Goal: Find specific page/section: Find specific page/section

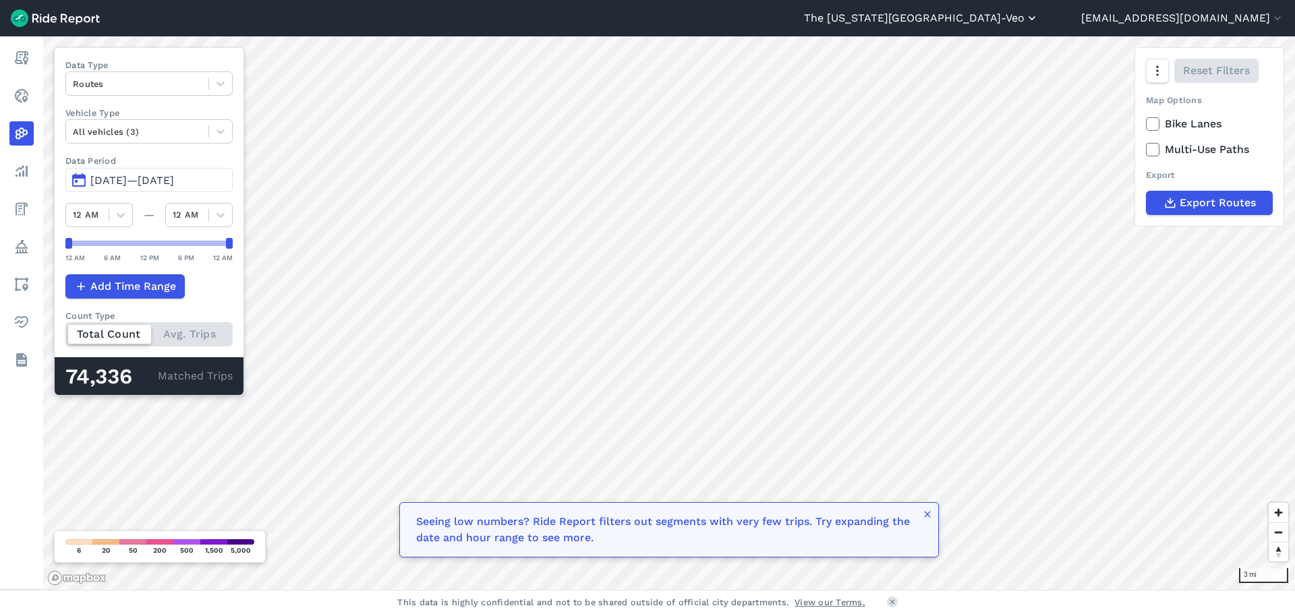
click at [1029, 16] on button "The [US_STATE][GEOGRAPHIC_DATA]-Veo" at bounding box center [921, 18] width 235 height 16
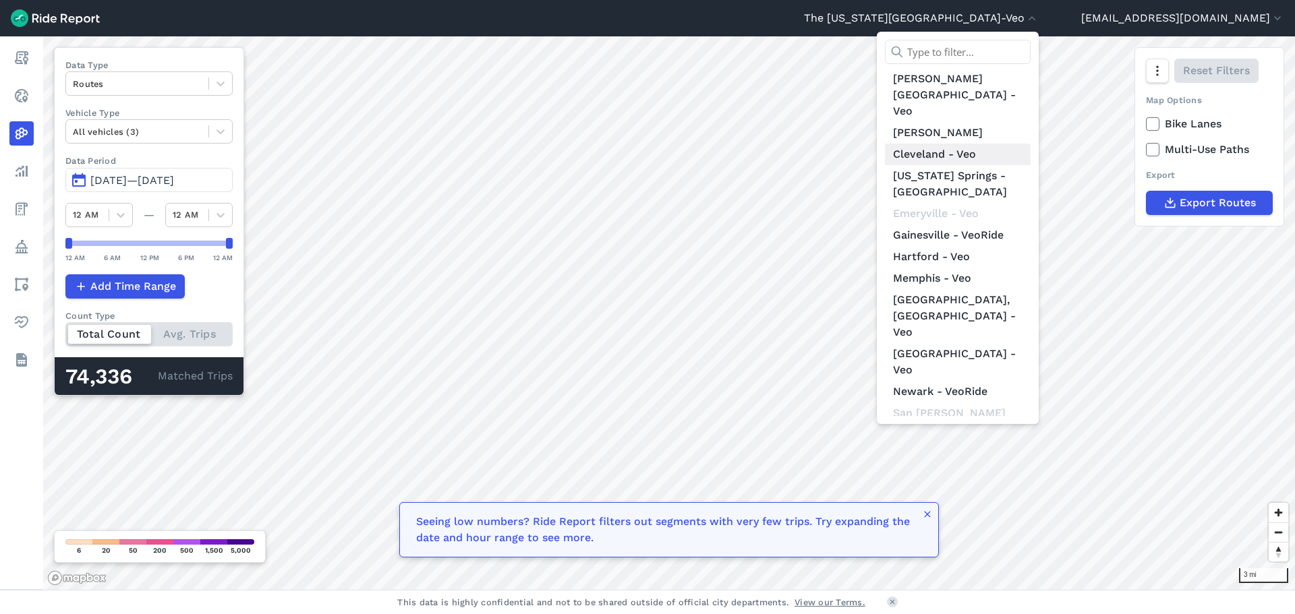
scroll to position [67, 0]
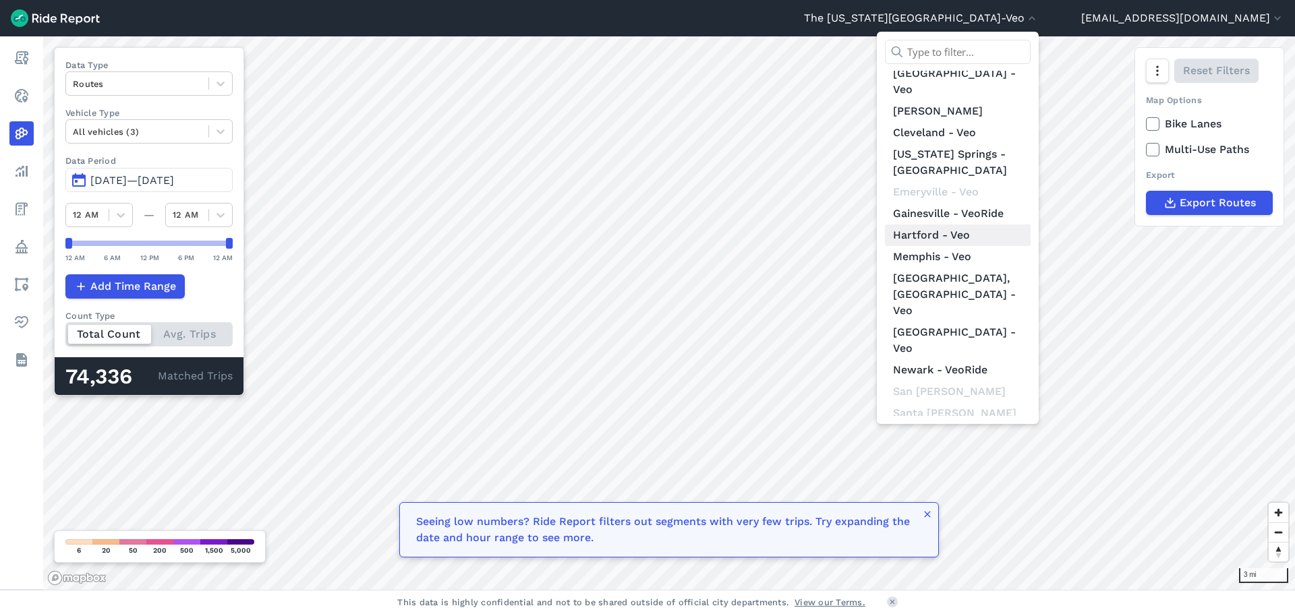
click at [1022, 225] on link "Hartford - Veo" at bounding box center [958, 236] width 146 height 22
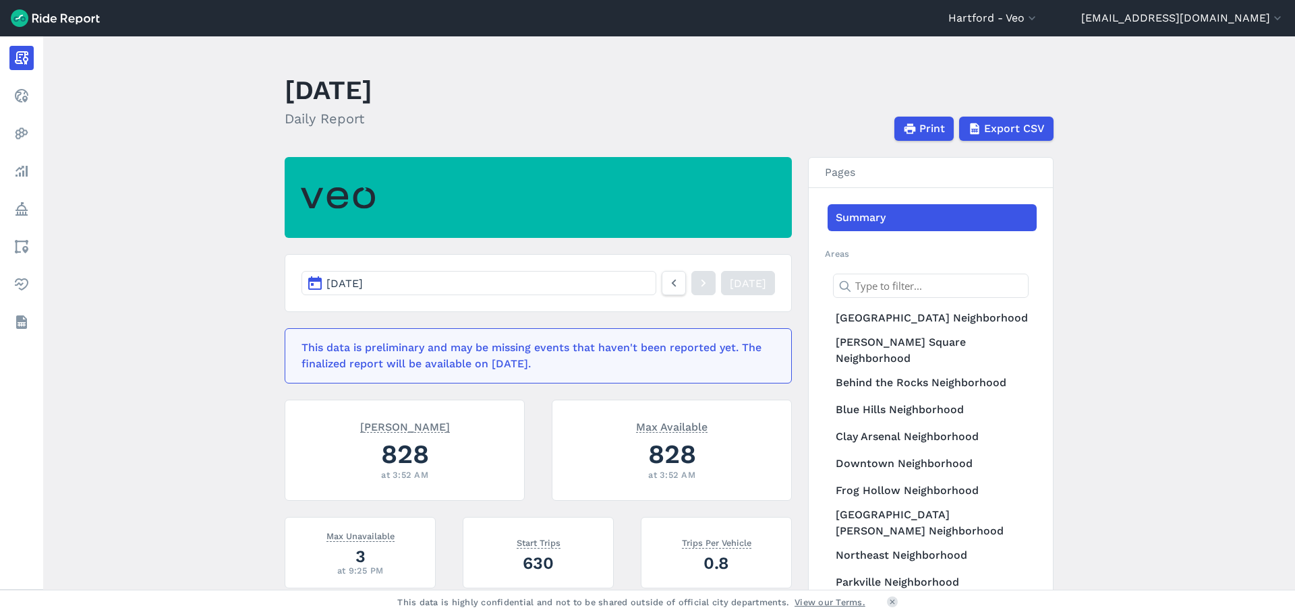
click at [1102, 185] on main "October 12, 2025 Daily Report Print Export CSV Oct 12, 2025 Yesterday This data…" at bounding box center [669, 313] width 1252 height 554
click at [177, 199] on main "October 12, 2025 Daily Report Print Export CSV Oct 12, 2025 Yesterday This data…" at bounding box center [669, 313] width 1252 height 554
click at [871, 73] on header "October 12, 2025 Daily Report Print Export CSV" at bounding box center [677, 105] width 785 height 72
